Goal: Information Seeking & Learning: Understand process/instructions

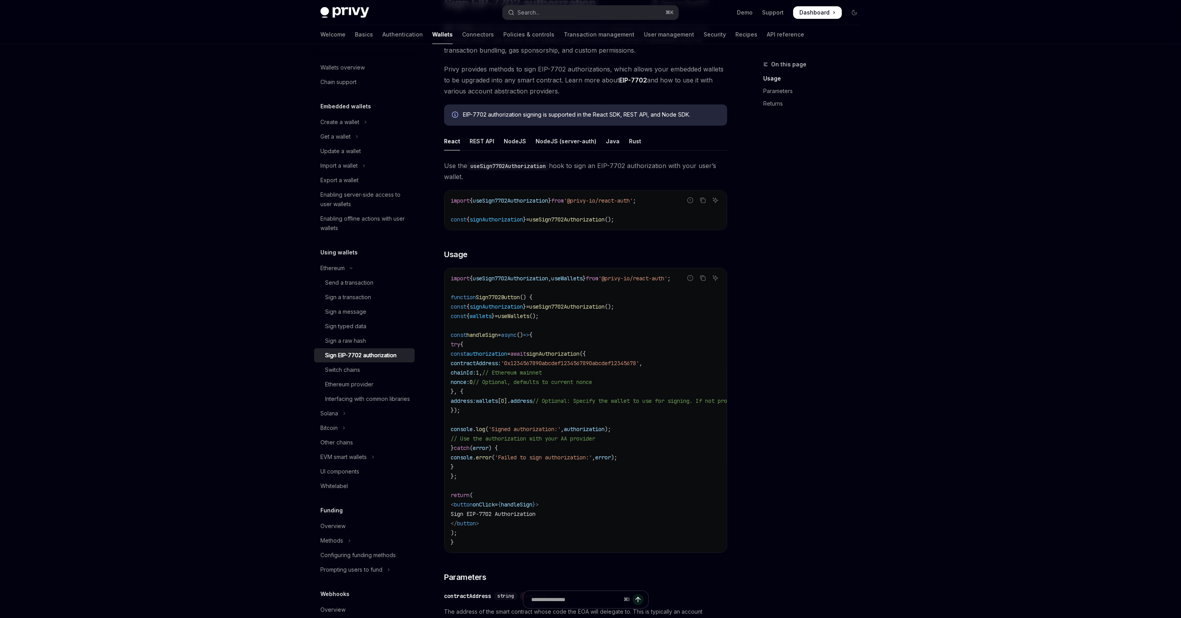
scroll to position [77, 0]
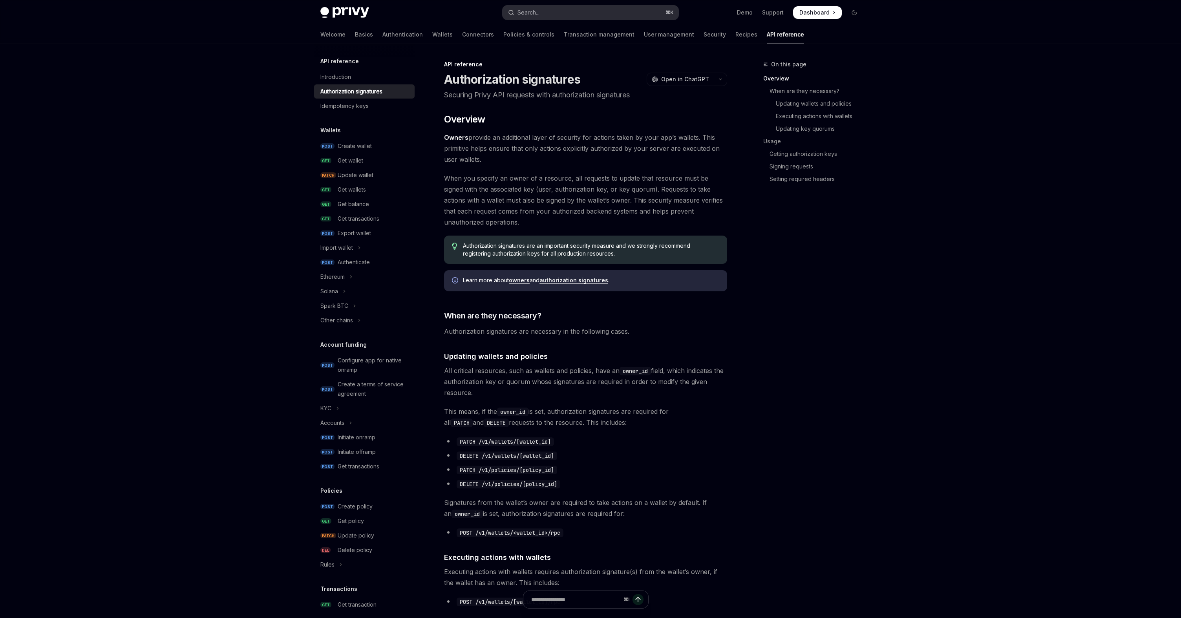
click at [553, 16] on button "Search... ⌘ K" at bounding box center [591, 12] width 176 height 14
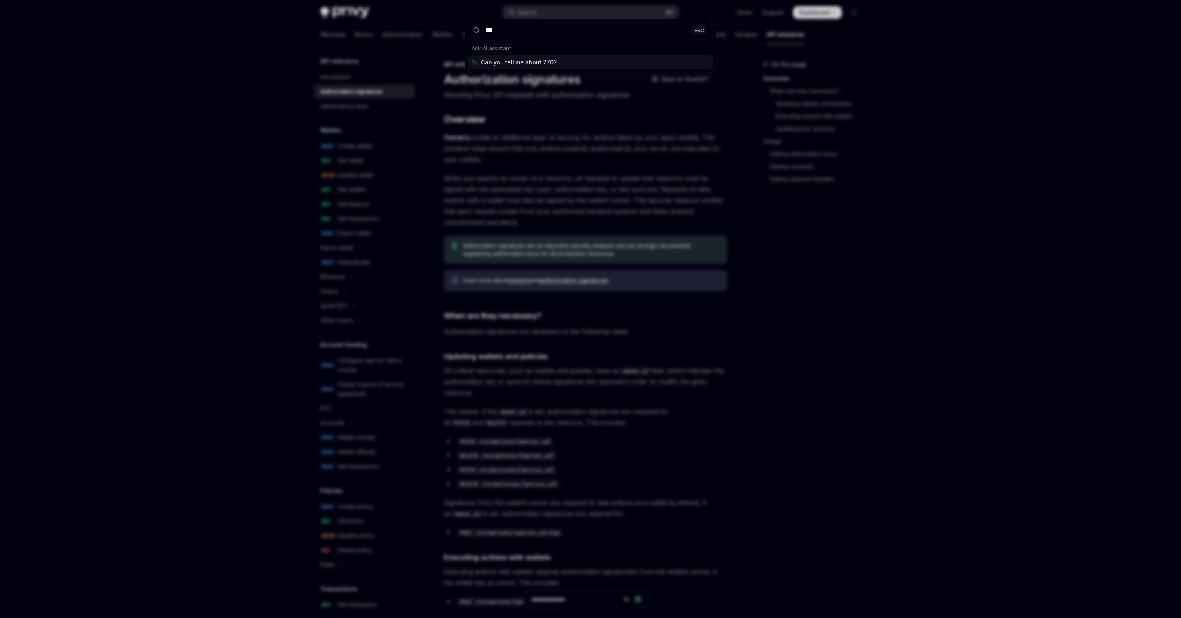
type input "****"
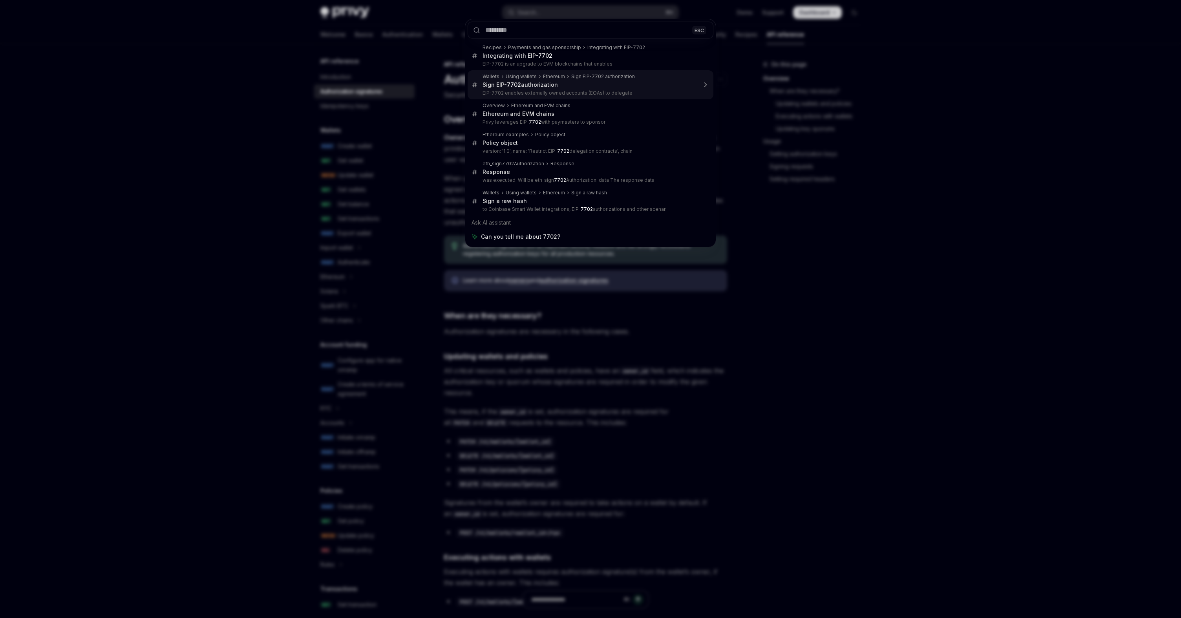
type textarea "*"
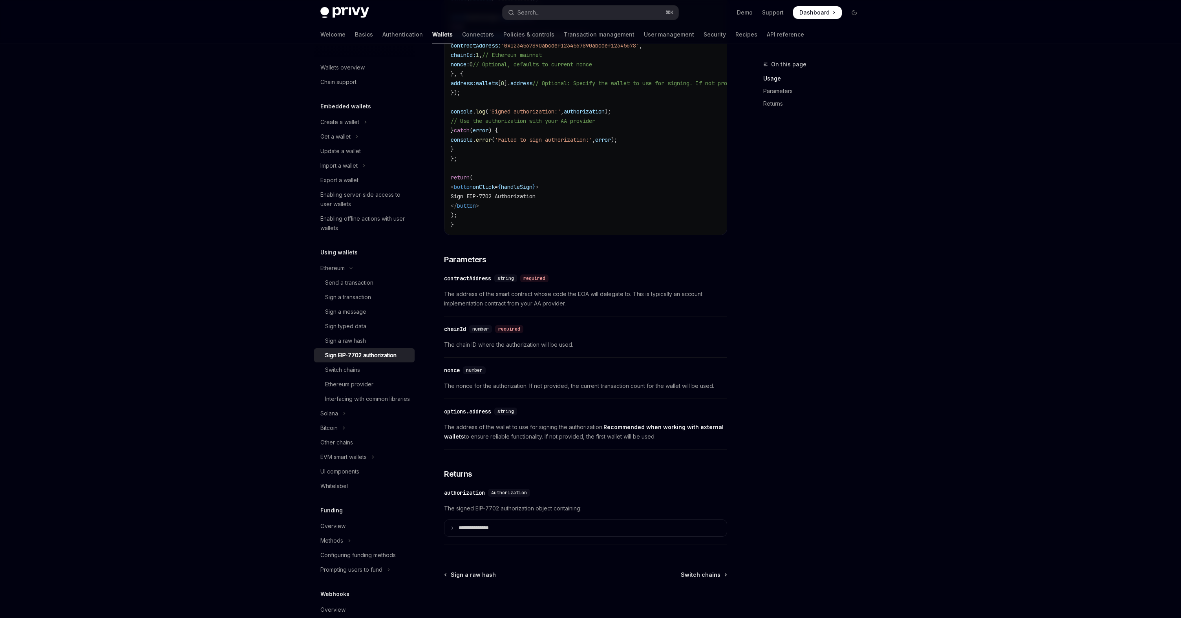
scroll to position [395, 0]
click at [919, 121] on div "Skip to main content Privy Docs home page Search... ⌘ K Demo Support Dashboard …" at bounding box center [590, 140] width 1181 height 1070
click at [899, 142] on div "Skip to main content Privy Docs home page Search... ⌘ K Demo Support Dashboard …" at bounding box center [590, 140] width 1181 height 1070
